Goal: Information Seeking & Learning: Check status

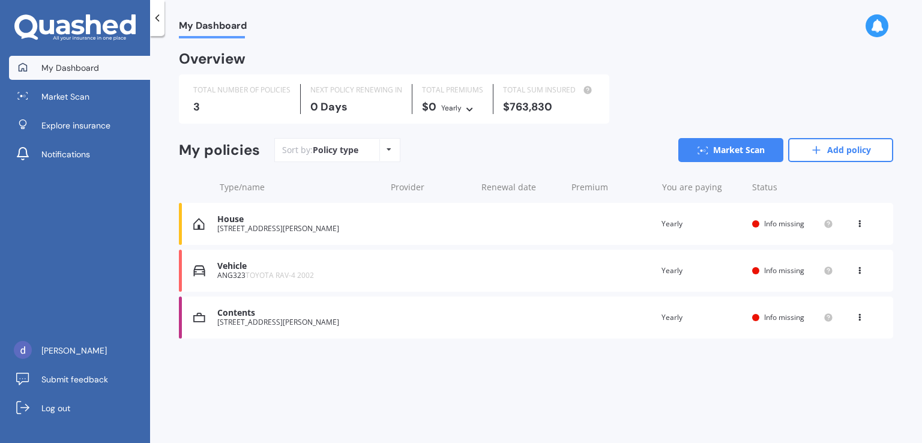
click at [466, 217] on div "House [STREET_ADDRESS][PERSON_NAME] Renewal date Premium You are paying Yearly …" at bounding box center [536, 224] width 714 height 42
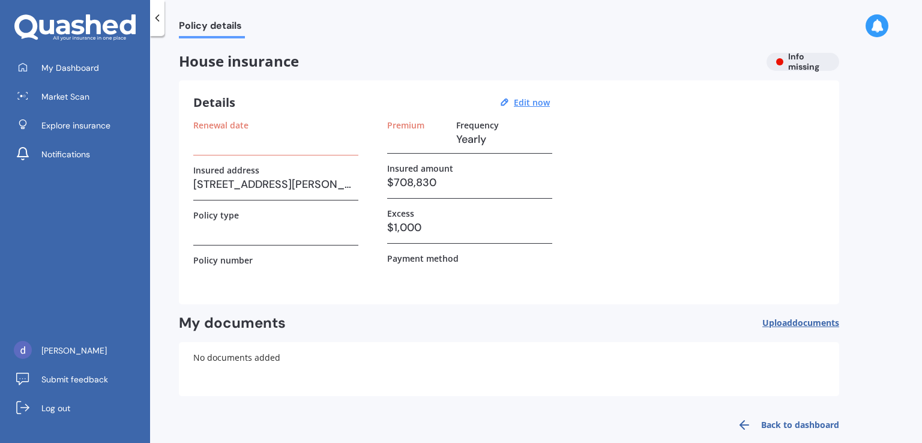
click at [795, 63] on div "House insurance Info missing" at bounding box center [509, 62] width 660 height 18
click at [62, 70] on span "My Dashboard" at bounding box center [70, 68] width 58 height 12
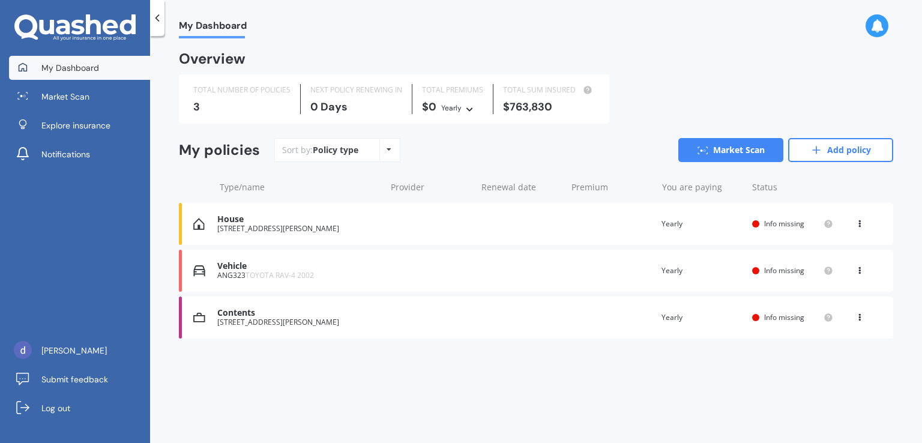
click at [378, 321] on div "[STREET_ADDRESS][PERSON_NAME]" at bounding box center [298, 322] width 162 height 8
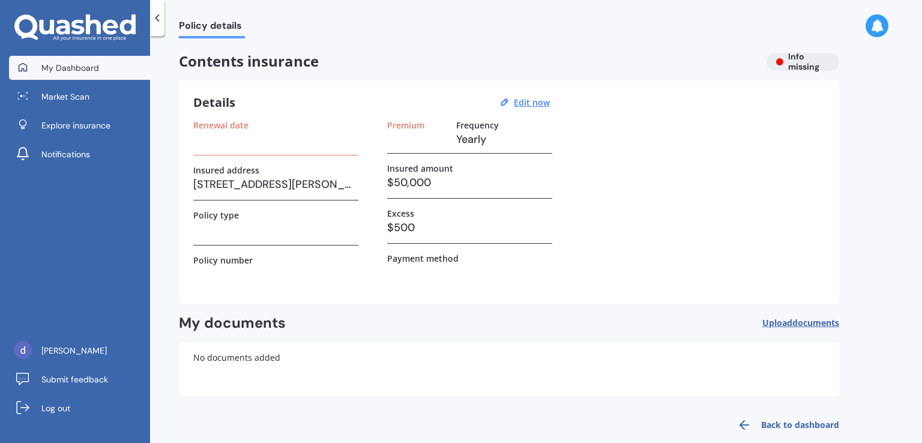
click at [82, 68] on span "My Dashboard" at bounding box center [70, 68] width 58 height 12
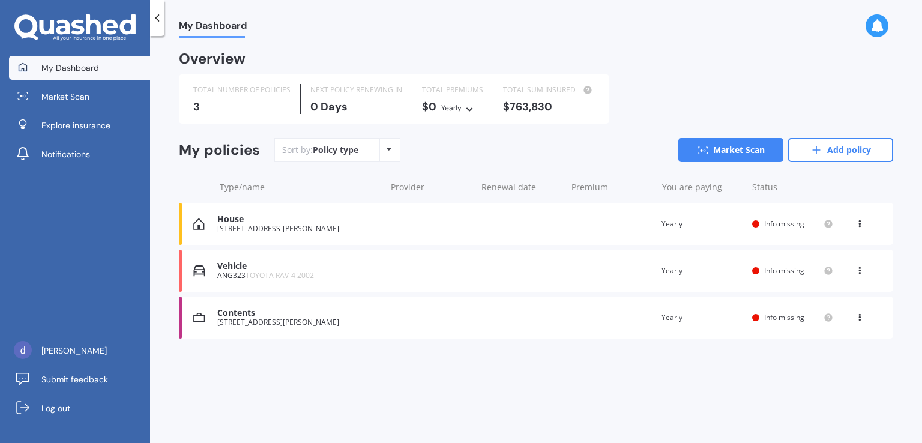
click at [394, 222] on div "House [STREET_ADDRESS][PERSON_NAME] Renewal date Premium You are paying Yearly …" at bounding box center [536, 224] width 714 height 42
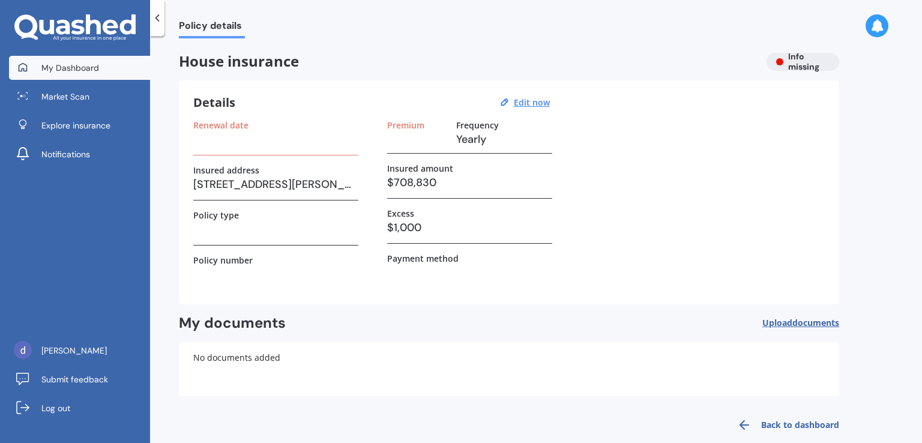
click at [89, 65] on span "My Dashboard" at bounding box center [70, 68] width 58 height 12
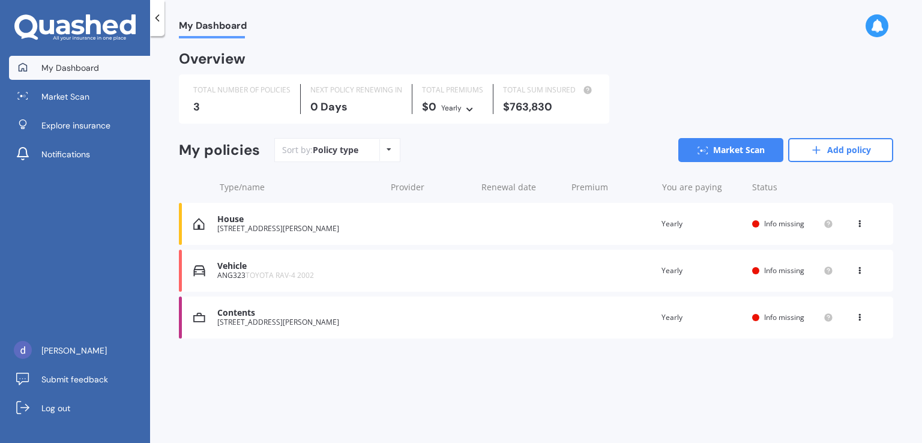
click at [253, 267] on div "Vehicle" at bounding box center [298, 266] width 162 height 10
